Goal: Unclear

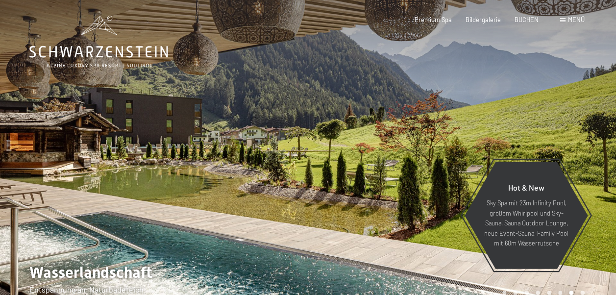
click at [120, 117] on div at bounding box center [154, 159] width 308 height 319
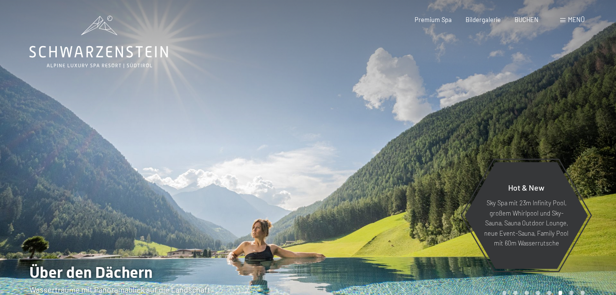
click at [429, 231] on div at bounding box center [462, 159] width 308 height 319
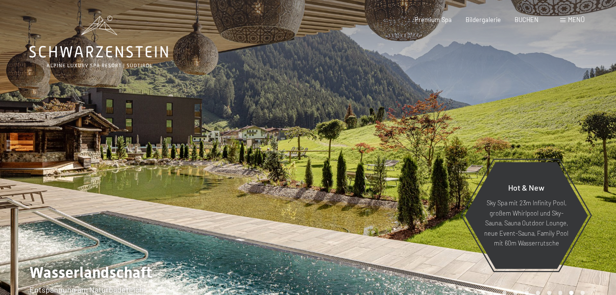
click at [277, 183] on div at bounding box center [154, 159] width 308 height 319
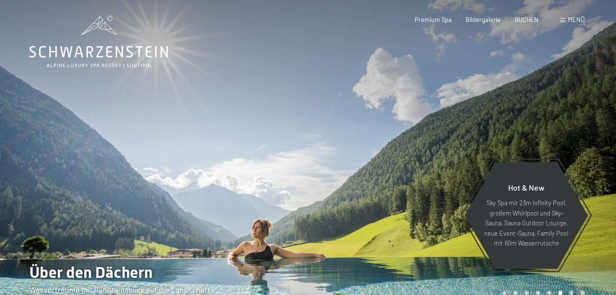
click at [277, 182] on div at bounding box center [154, 159] width 308 height 319
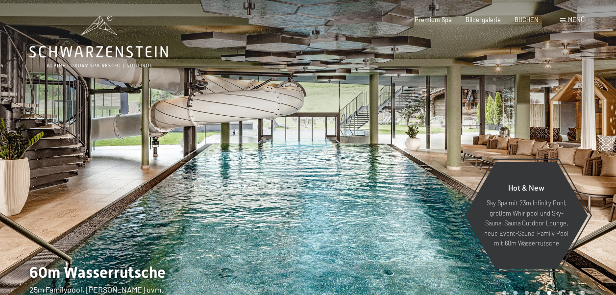
click at [278, 182] on div at bounding box center [154, 159] width 308 height 319
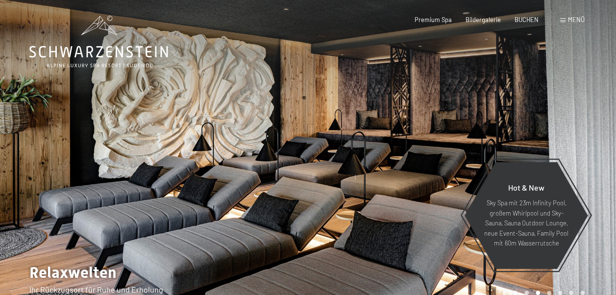
click at [278, 182] on div at bounding box center [154, 159] width 308 height 319
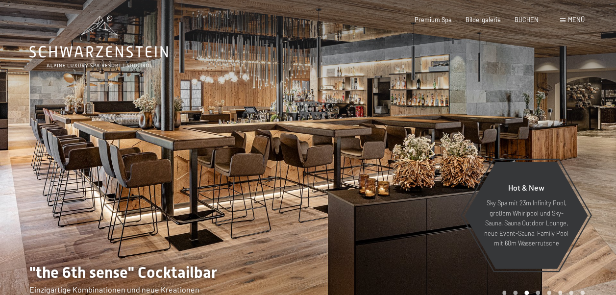
click at [278, 182] on div at bounding box center [154, 159] width 308 height 319
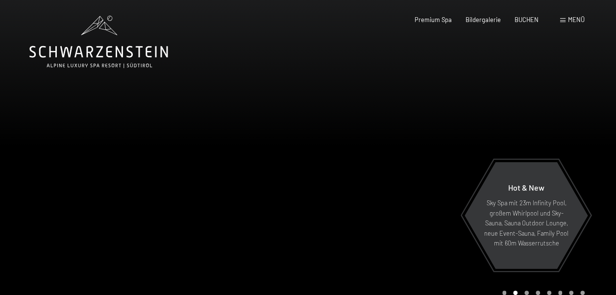
click at [278, 182] on div at bounding box center [154, 159] width 308 height 319
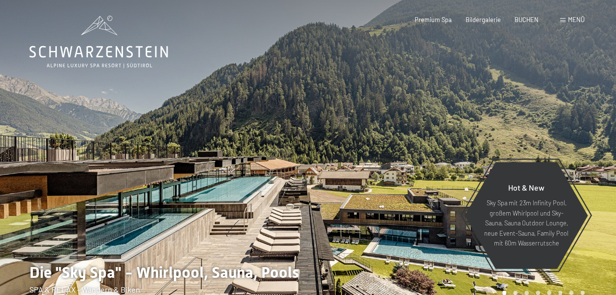
click at [112, 158] on div at bounding box center [154, 159] width 308 height 319
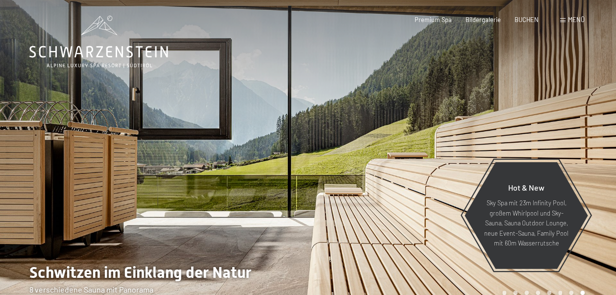
click at [112, 158] on div at bounding box center [154, 159] width 308 height 319
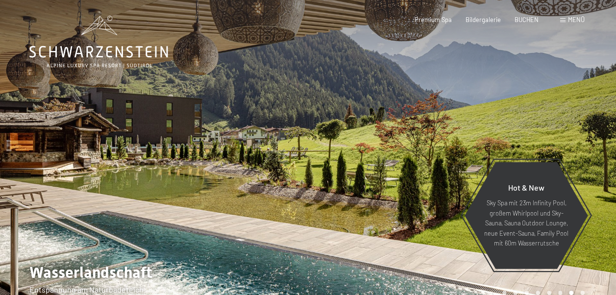
click at [112, 158] on div at bounding box center [154, 159] width 308 height 319
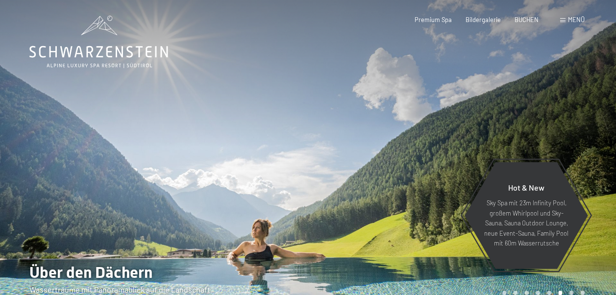
click at [112, 158] on div at bounding box center [154, 159] width 308 height 319
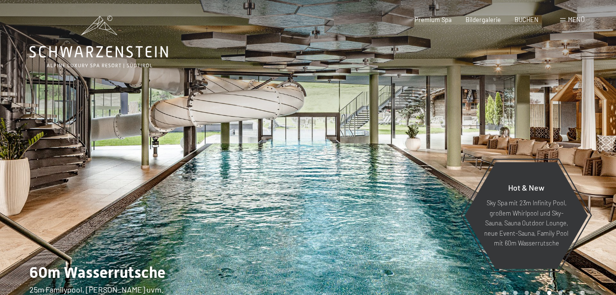
click at [112, 158] on div at bounding box center [154, 159] width 308 height 319
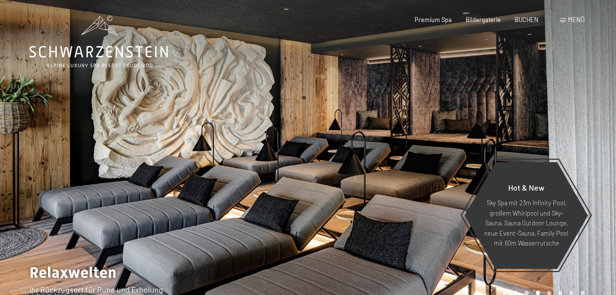
click at [112, 158] on div at bounding box center [154, 159] width 308 height 319
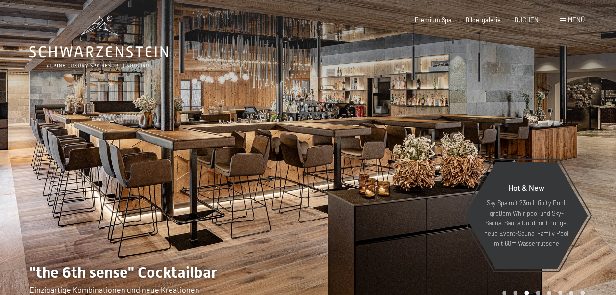
click at [112, 158] on div at bounding box center [154, 159] width 308 height 319
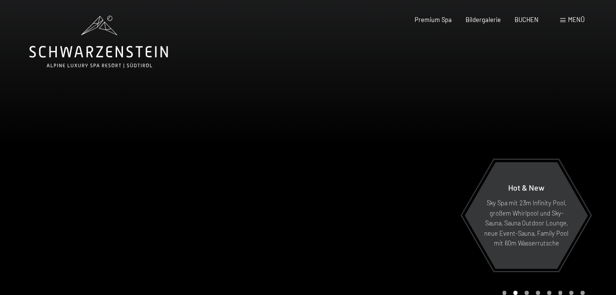
click at [112, 158] on div at bounding box center [154, 159] width 308 height 319
